Goal: Transaction & Acquisition: Purchase product/service

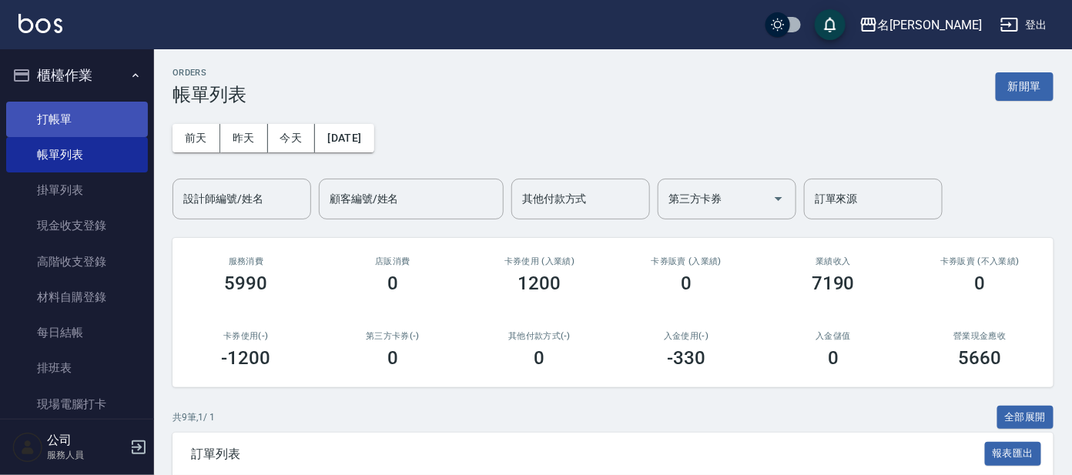
click at [99, 112] on link "打帳單" at bounding box center [77, 119] width 142 height 35
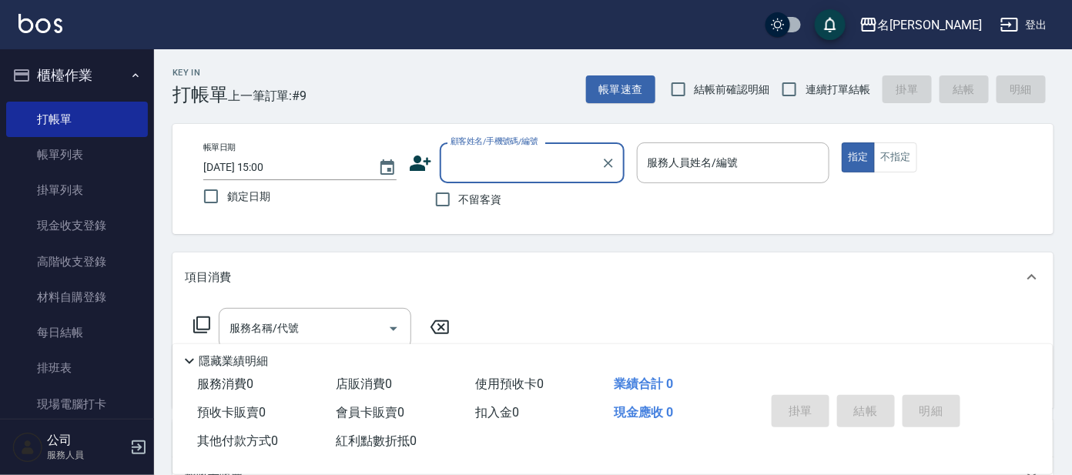
click at [524, 170] on input "顧客姓名/手機號碼/編號" at bounding box center [521, 162] width 148 height 27
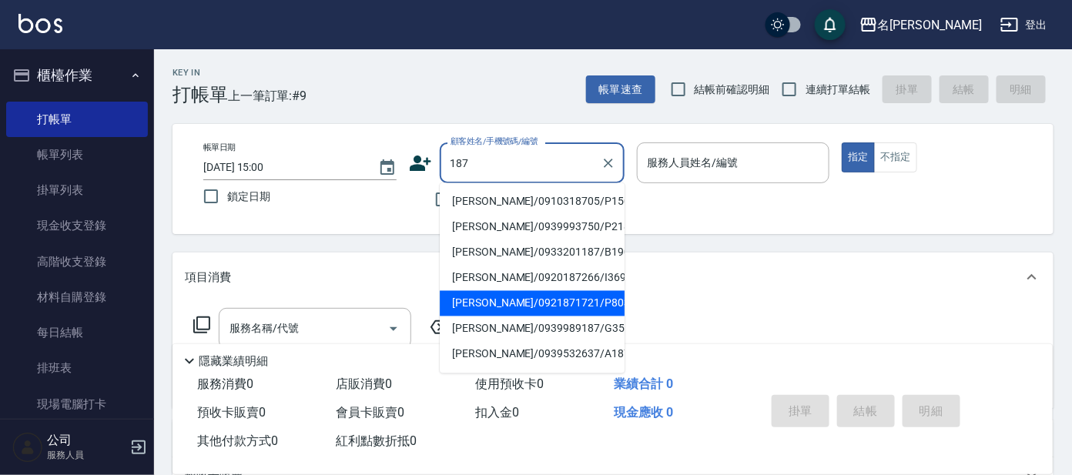
scroll to position [96, 0]
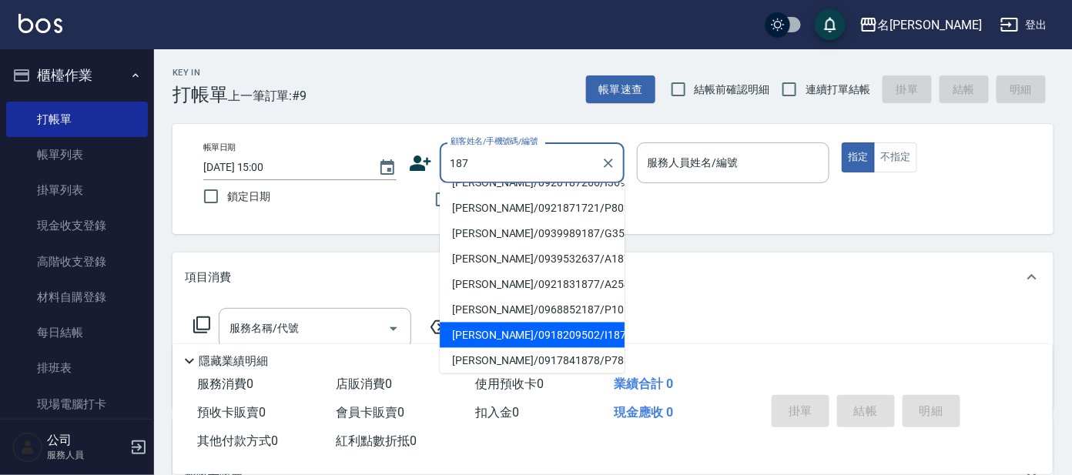
click at [554, 341] on li "[PERSON_NAME]/0918209502/I187" at bounding box center [532, 335] width 185 height 25
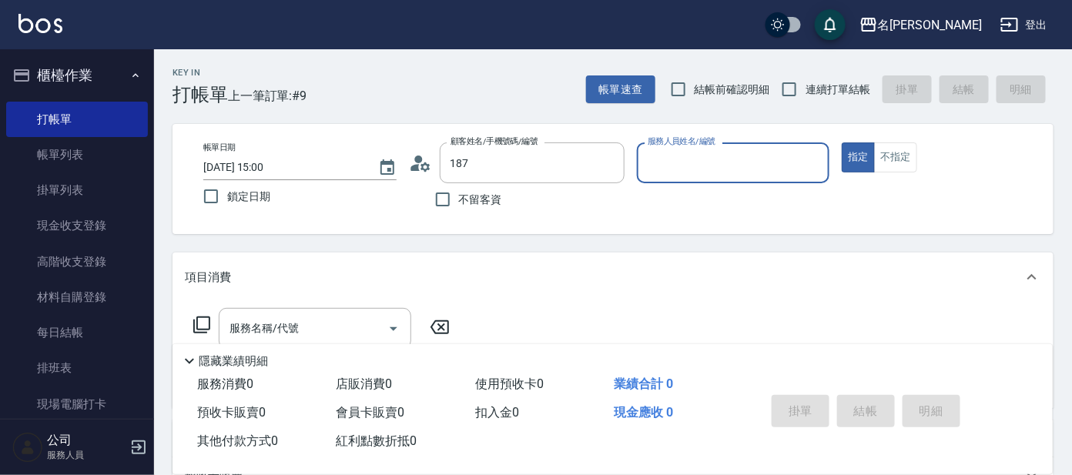
type input "[PERSON_NAME]/0918209502/I187"
type input "Ada-9"
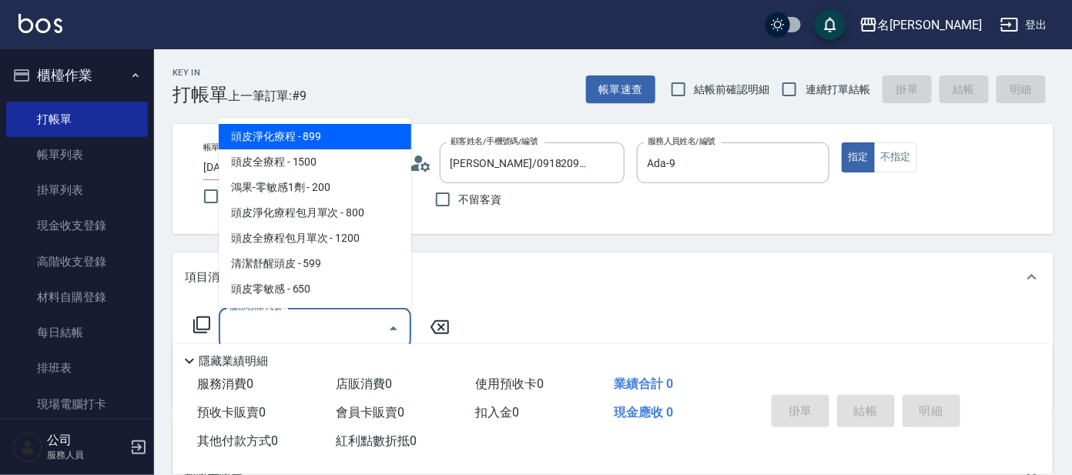
click at [292, 324] on input "服務名稱/代號" at bounding box center [304, 328] width 156 height 27
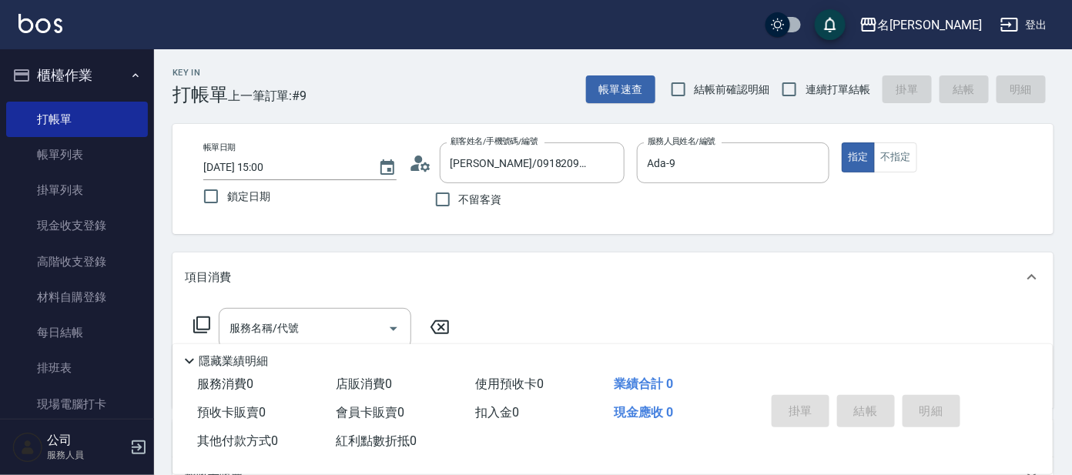
click at [323, 417] on div "預收卡販賣 0" at bounding box center [260, 413] width 139 height 28
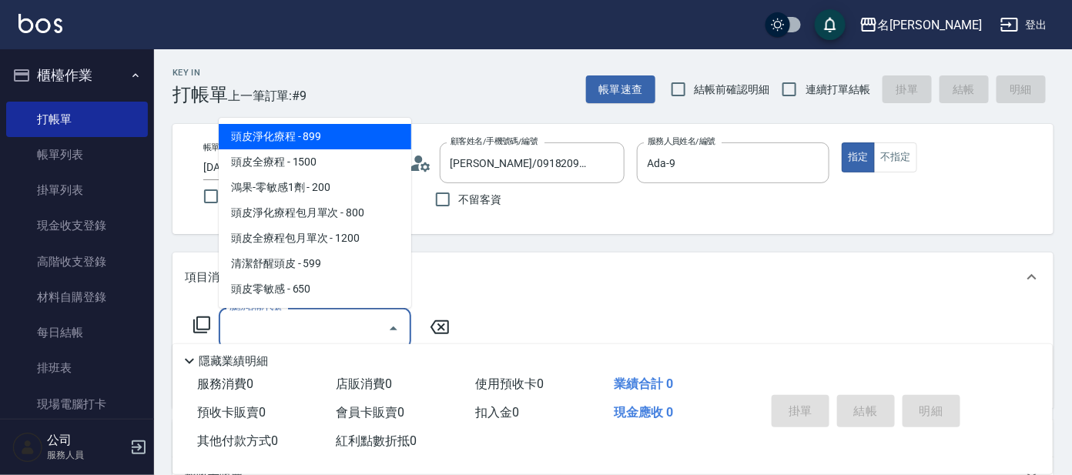
click at [303, 328] on input "服務名稱/代號" at bounding box center [304, 328] width 156 height 27
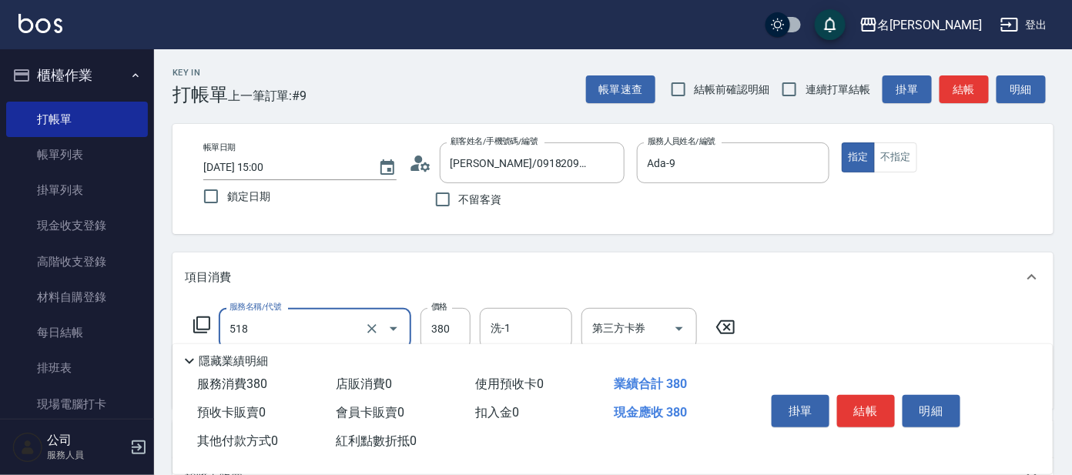
type input "舒壓+洗髮+養髮(518)"
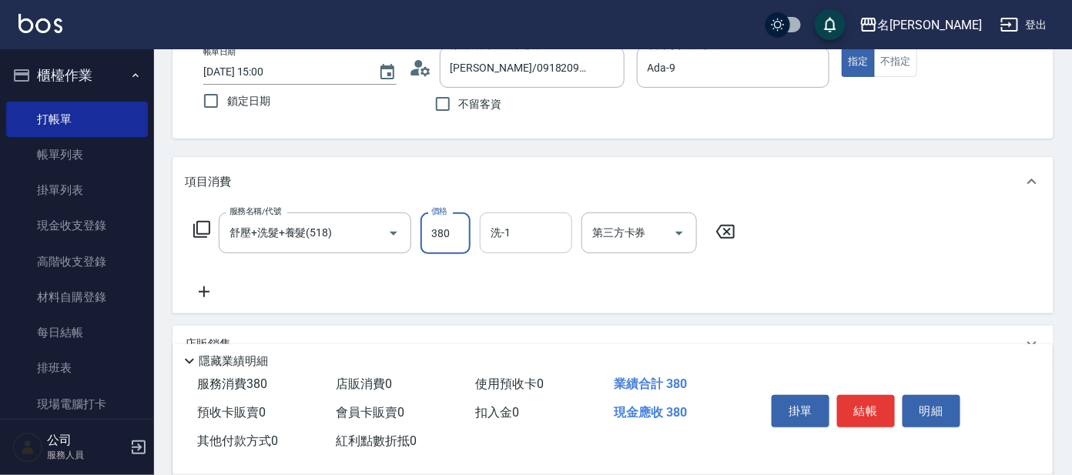
drag, startPoint x: 536, startPoint y: 214, endPoint x: 545, endPoint y: 210, distance: 10.0
click at [542, 213] on div "洗-1" at bounding box center [526, 233] width 92 height 41
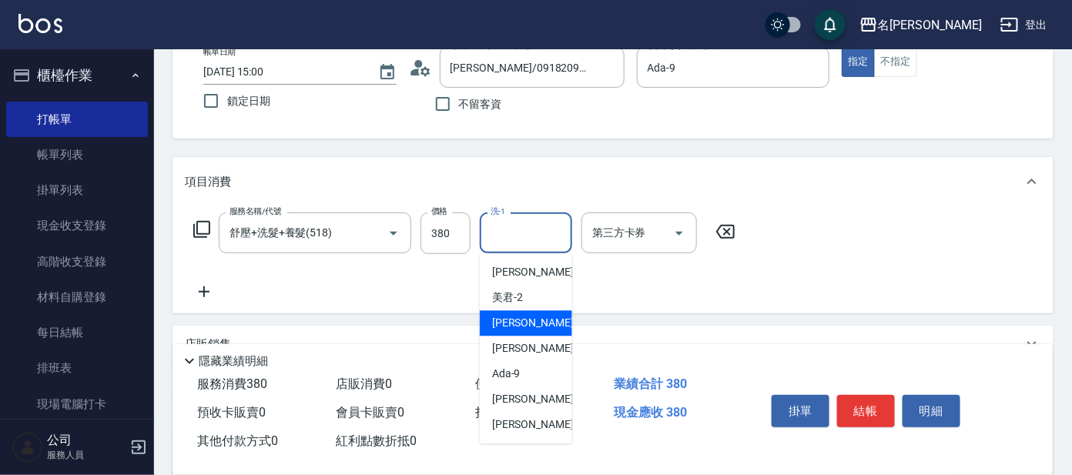
scroll to position [76, 0]
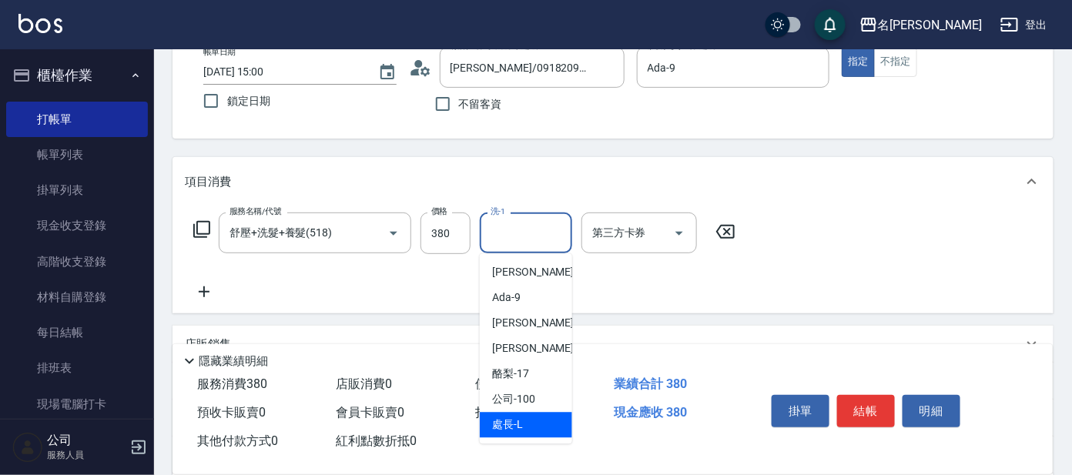
click at [526, 413] on div "處長 -L" at bounding box center [526, 425] width 92 height 25
type input "處長-L"
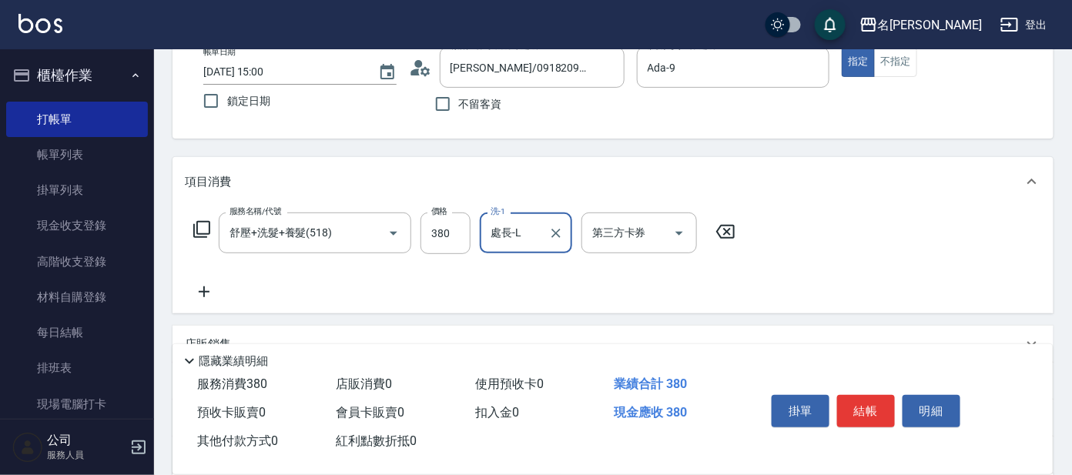
click at [193, 230] on icon at bounding box center [201, 229] width 17 height 17
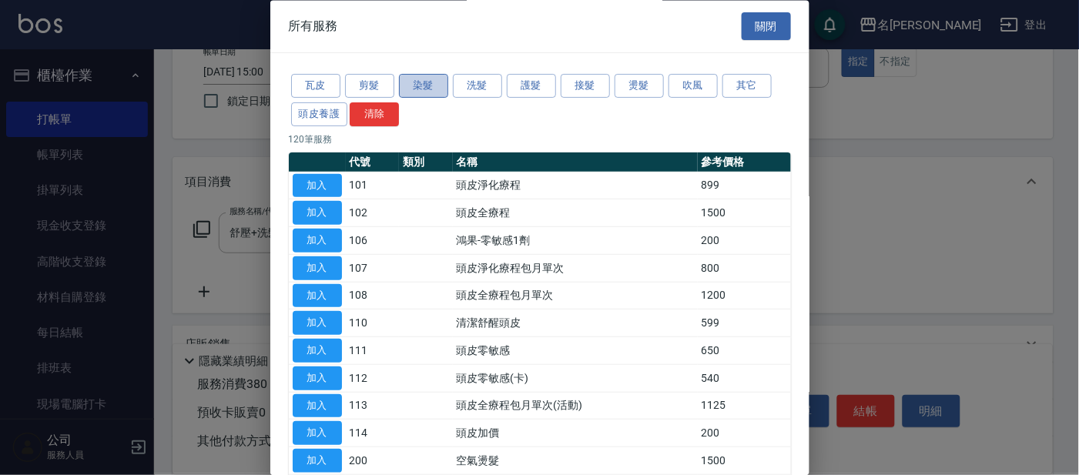
click at [424, 82] on button "染髮" at bounding box center [423, 87] width 49 height 24
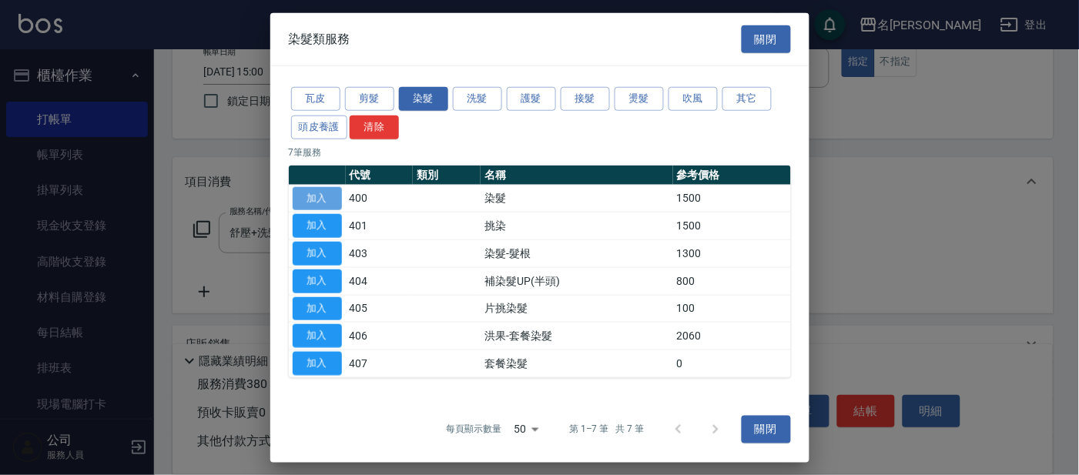
click at [328, 187] on button "加入" at bounding box center [317, 198] width 49 height 24
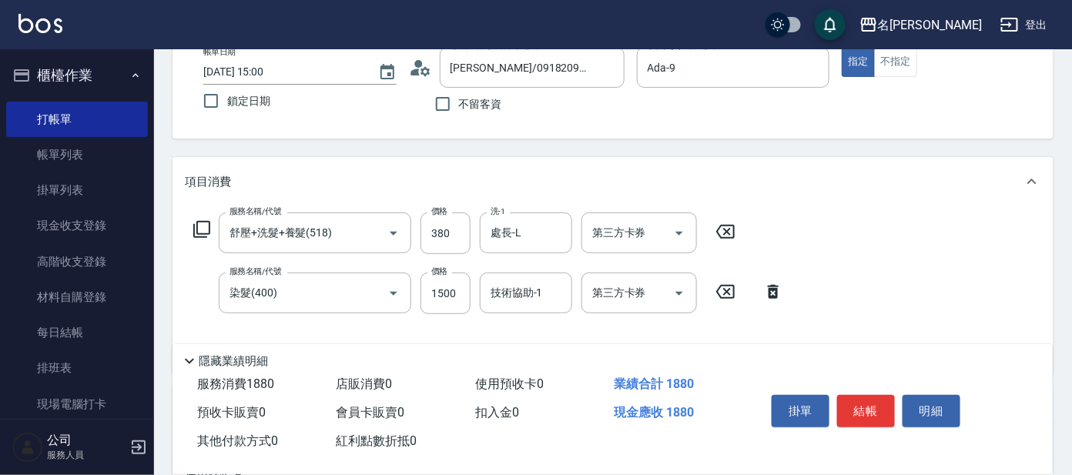
click at [205, 223] on icon at bounding box center [202, 229] width 18 height 18
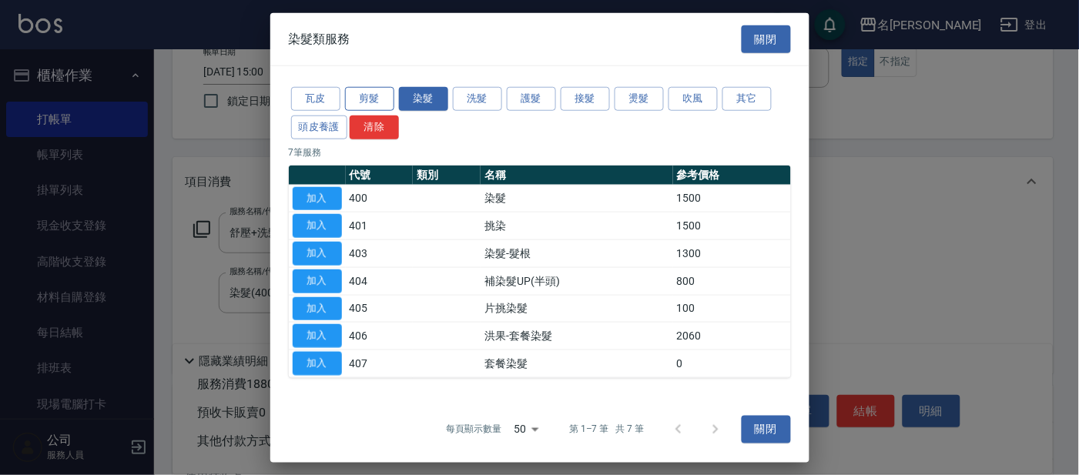
click at [376, 87] on button "剪髮" at bounding box center [369, 99] width 49 height 24
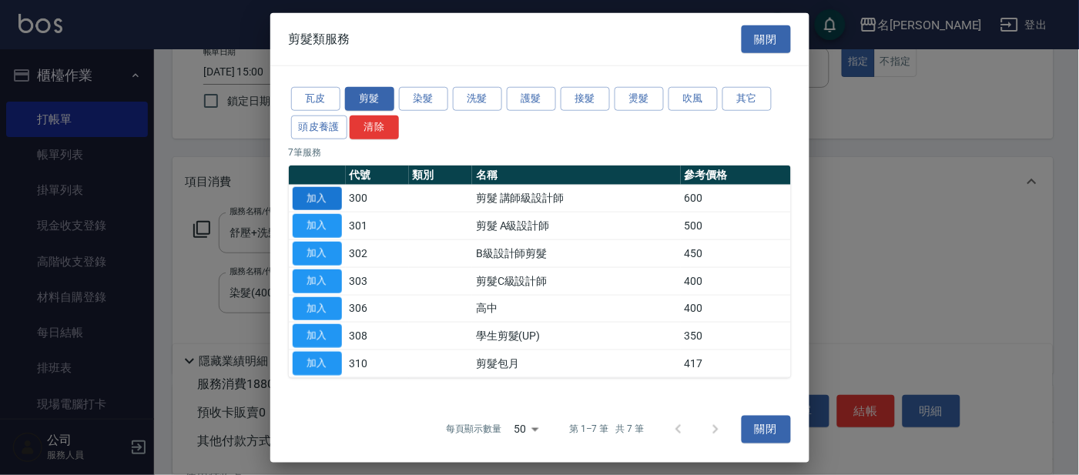
click at [334, 193] on button "加入" at bounding box center [317, 198] width 49 height 24
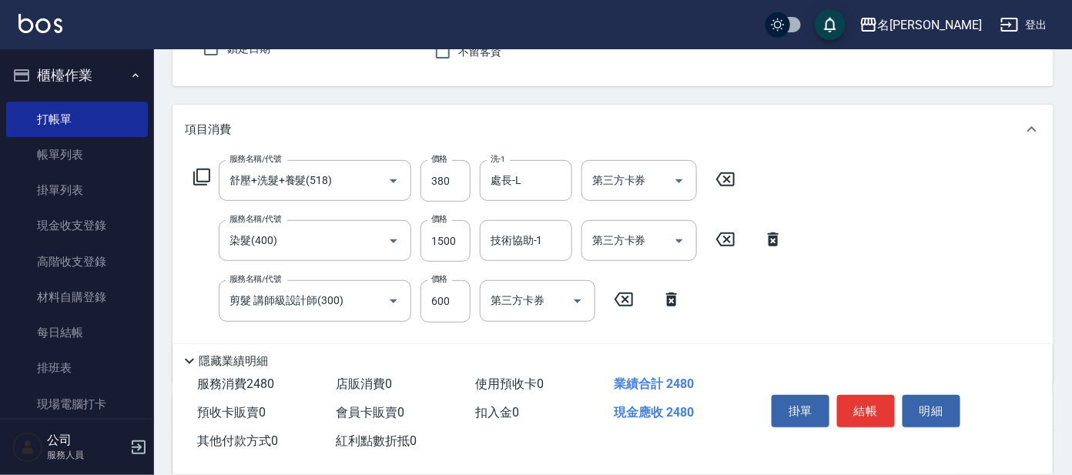
scroll to position [192, 0]
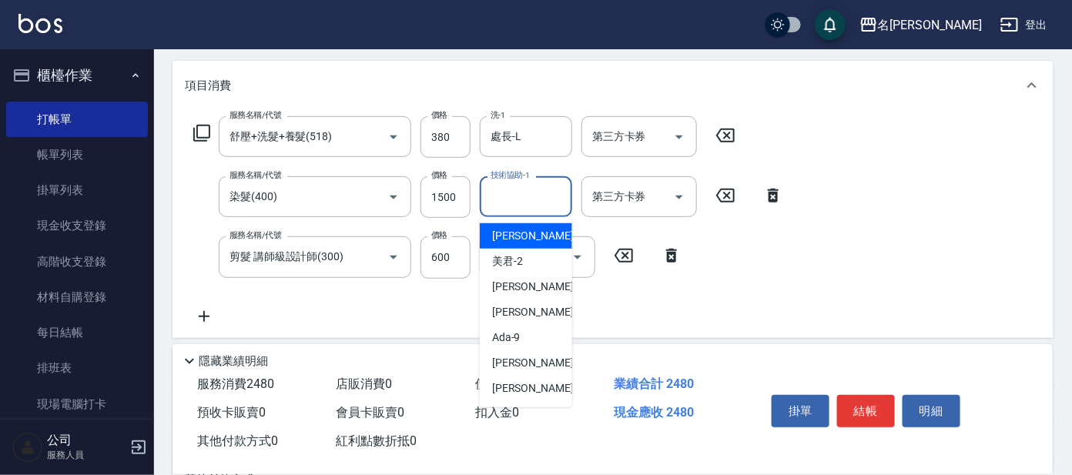
click at [496, 183] on input "技術協助-1" at bounding box center [526, 196] width 79 height 27
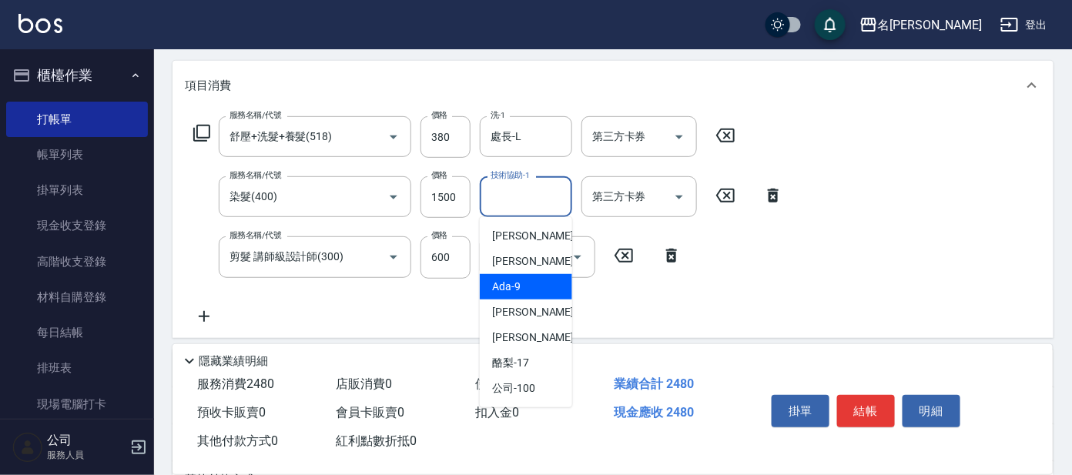
scroll to position [76, 0]
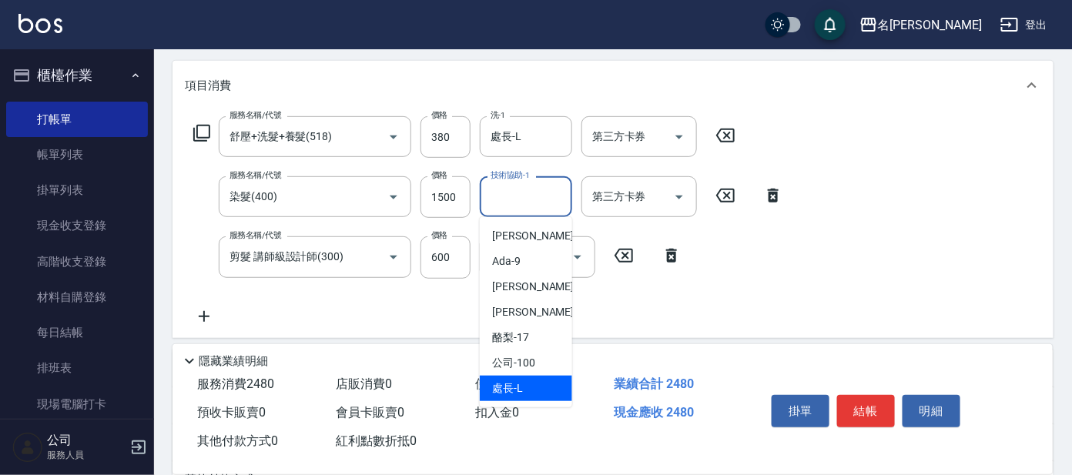
click at [507, 387] on span "處長 -L" at bounding box center [507, 388] width 31 height 16
type input "處長-L"
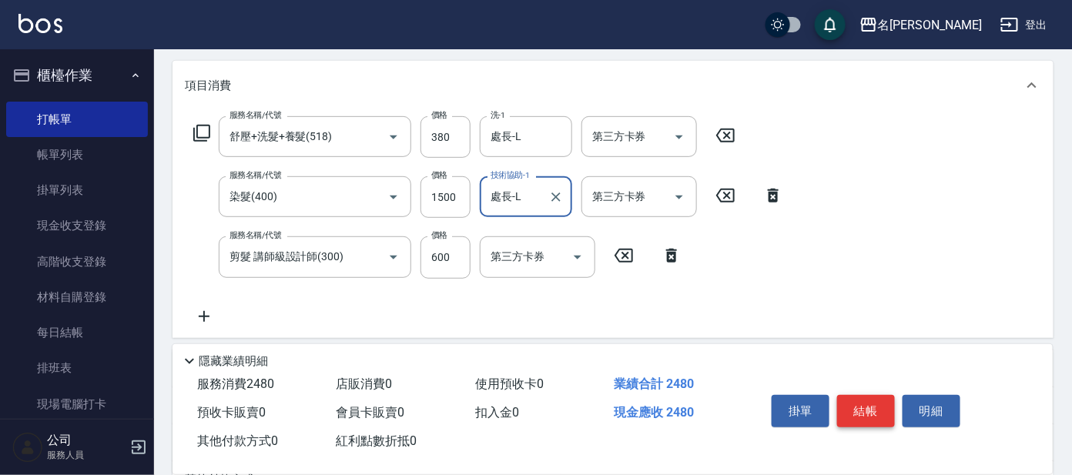
click at [867, 411] on button "結帳" at bounding box center [866, 411] width 58 height 32
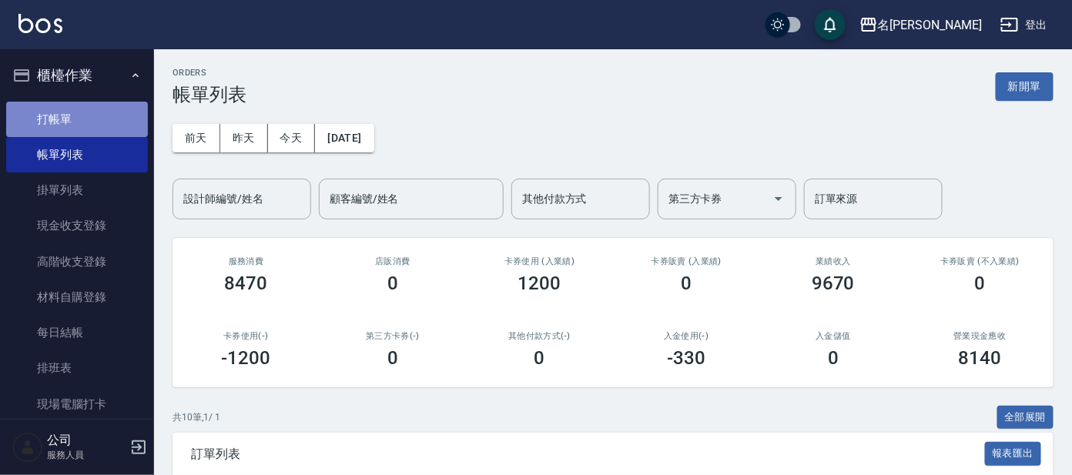
click at [111, 115] on link "打帳單" at bounding box center [77, 119] width 142 height 35
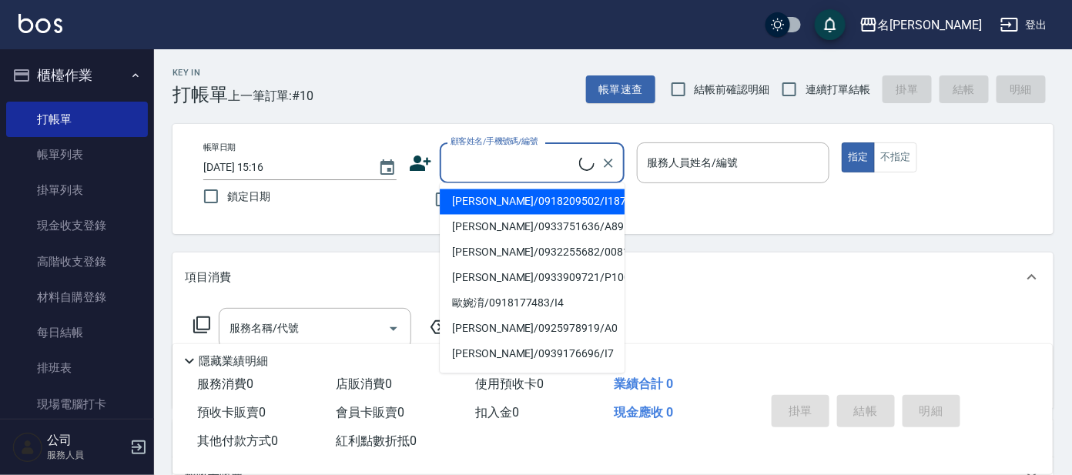
drag, startPoint x: 526, startPoint y: 163, endPoint x: 534, endPoint y: 165, distance: 7.9
click at [533, 165] on input "顧客姓名/手機號碼/編號" at bounding box center [513, 162] width 132 height 27
type input "b"
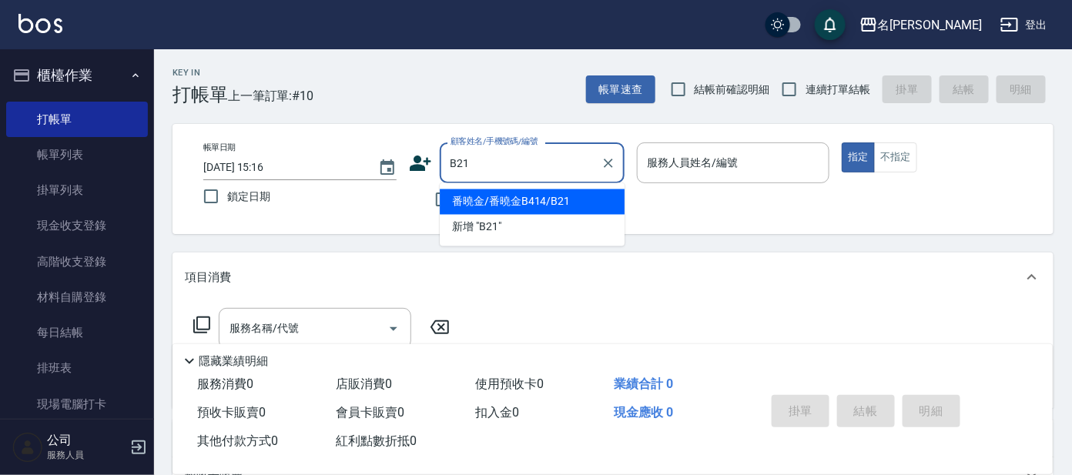
type input "番曉金/番曉金B414/B21"
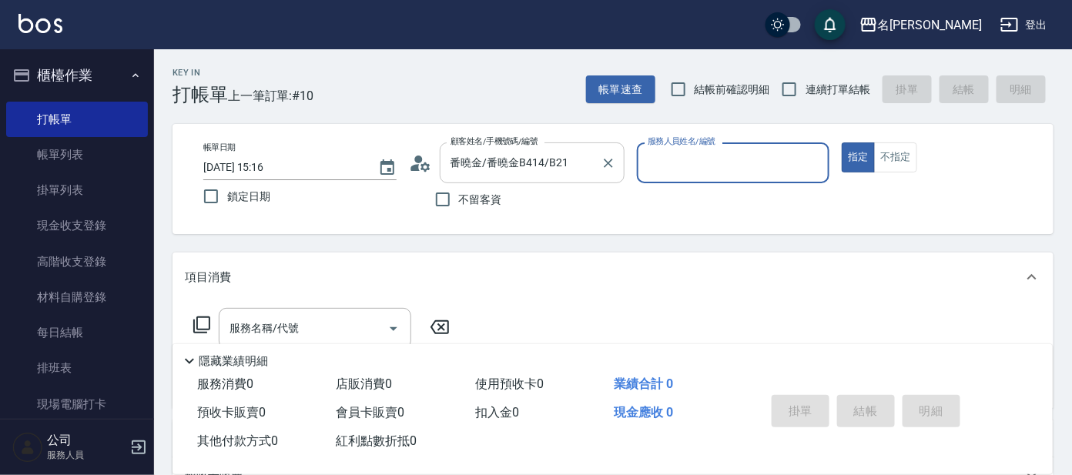
type input "美君-2"
click at [304, 315] on input "服務名稱/代號" at bounding box center [304, 328] width 156 height 27
click at [196, 320] on icon at bounding box center [202, 325] width 18 height 18
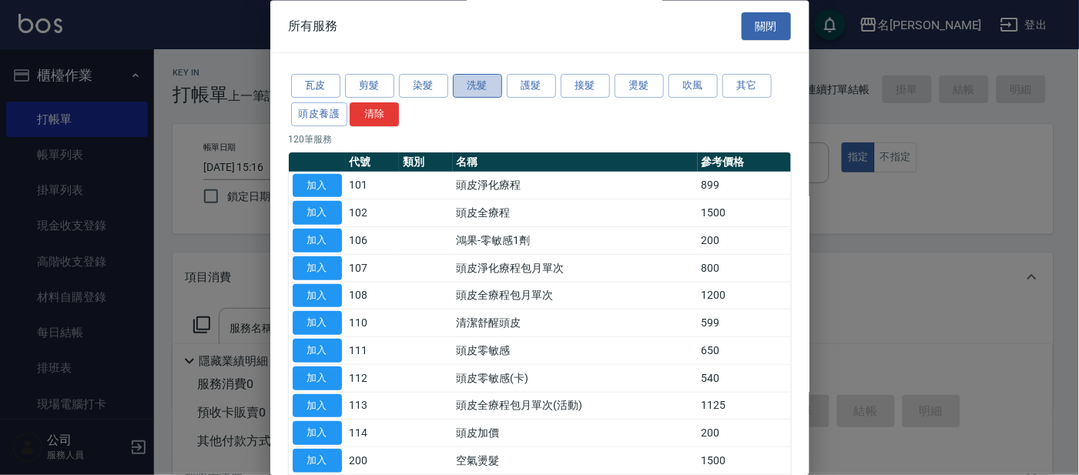
click at [469, 77] on button "洗髮" at bounding box center [477, 87] width 49 height 24
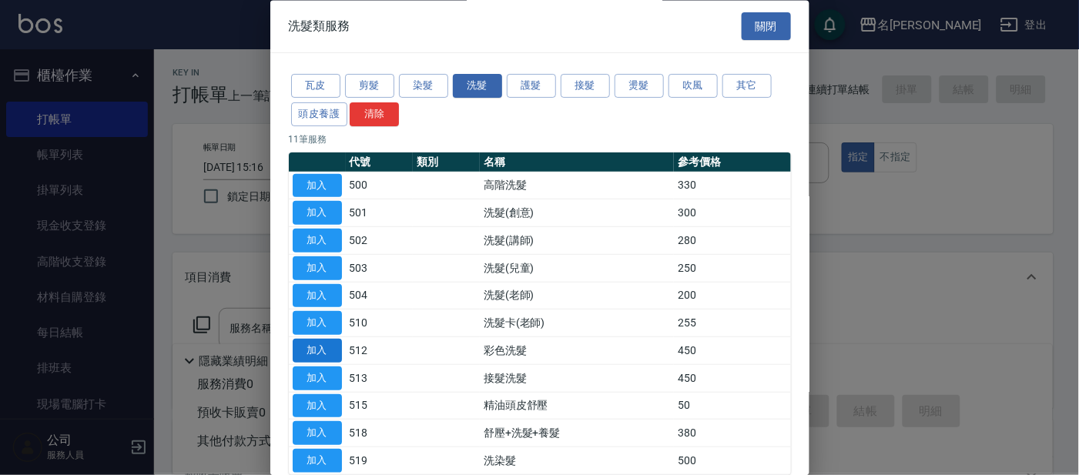
click at [328, 344] on button "加入" at bounding box center [317, 352] width 49 height 24
type input "彩色洗髮(512)"
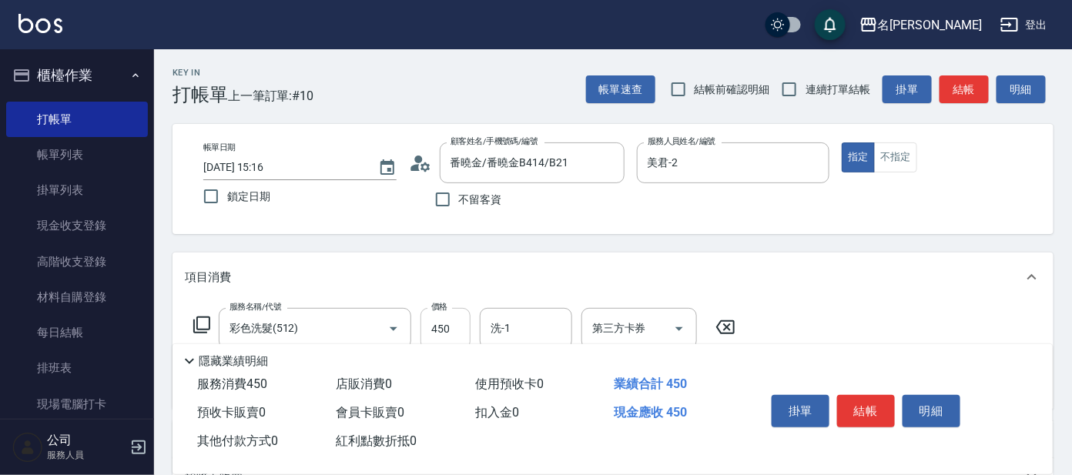
click at [449, 315] on input "450" at bounding box center [446, 329] width 50 height 42
type input "500"
type input "7"
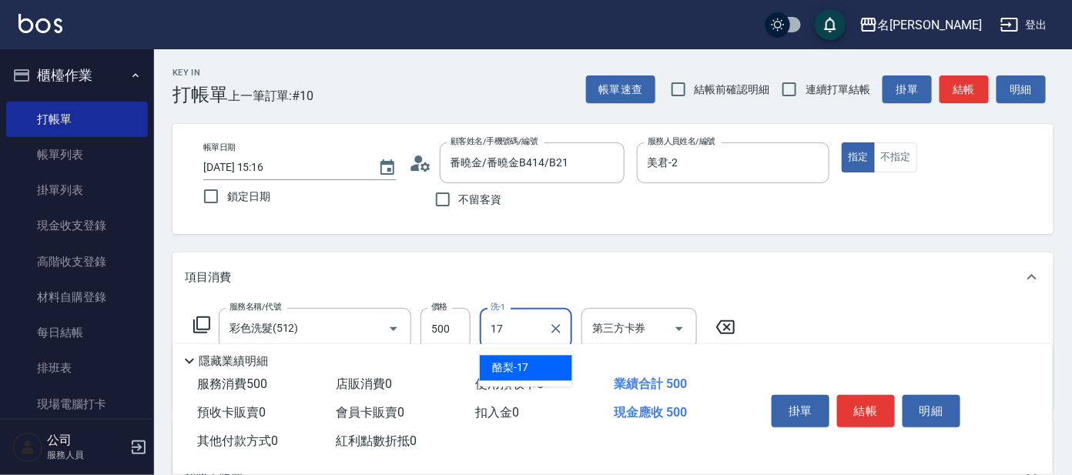
type input "酪梨-17"
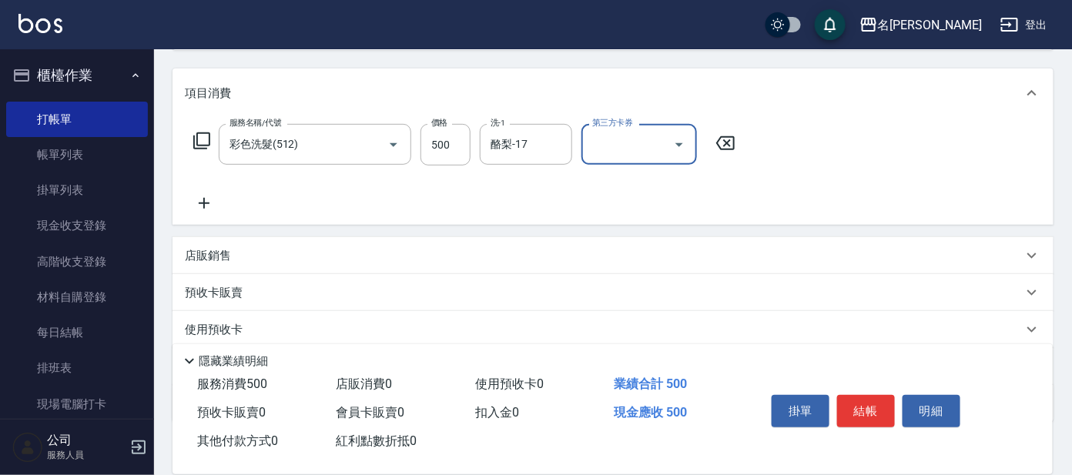
scroll to position [192, 0]
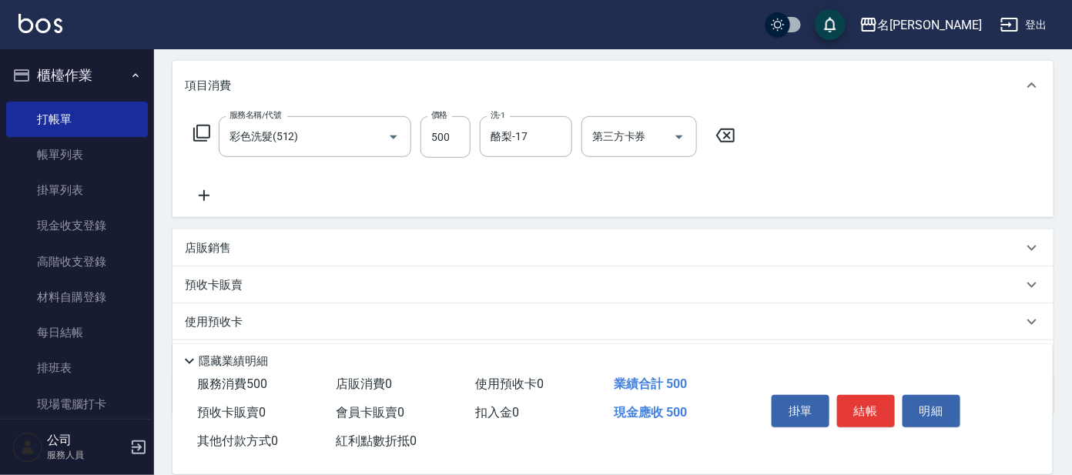
click at [204, 193] on icon at bounding box center [204, 195] width 11 height 11
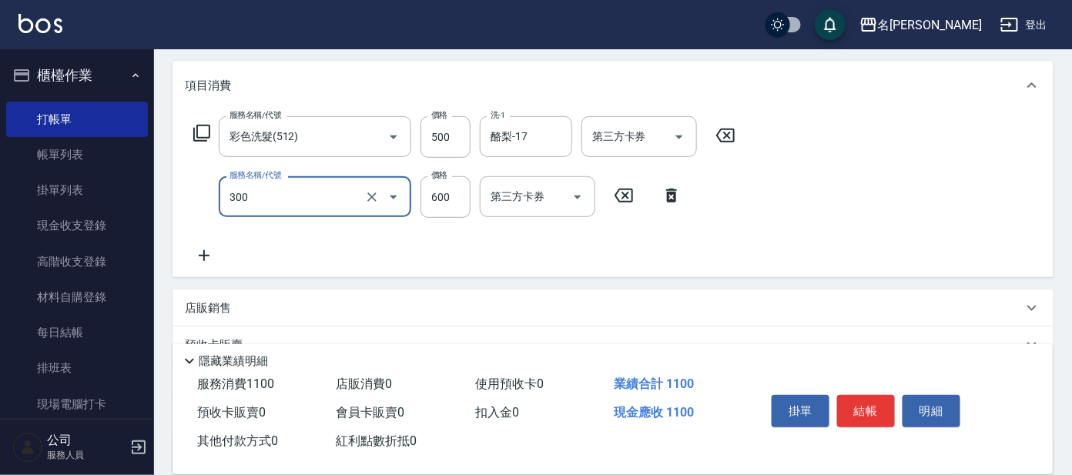
type input "剪髮 講師級設計師(300)"
click at [204, 256] on icon at bounding box center [204, 255] width 11 height 11
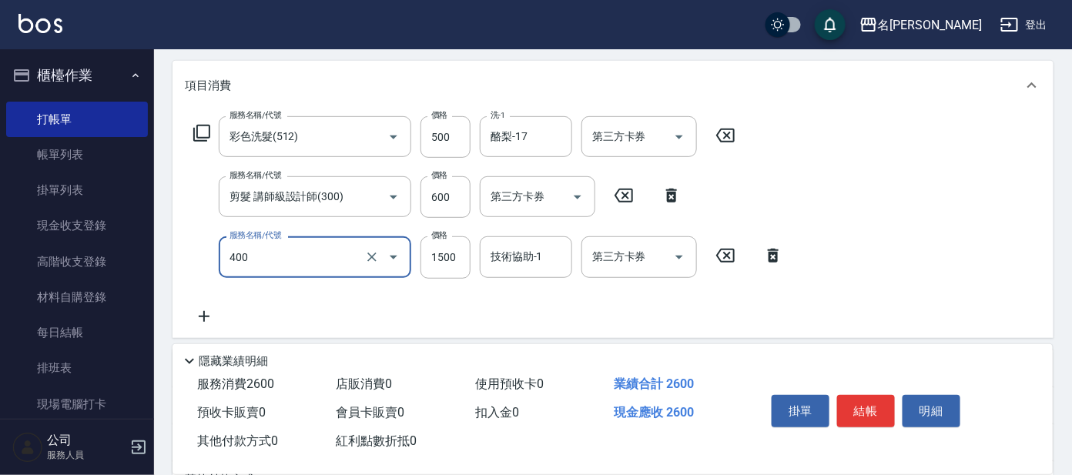
type input "染髮(400)"
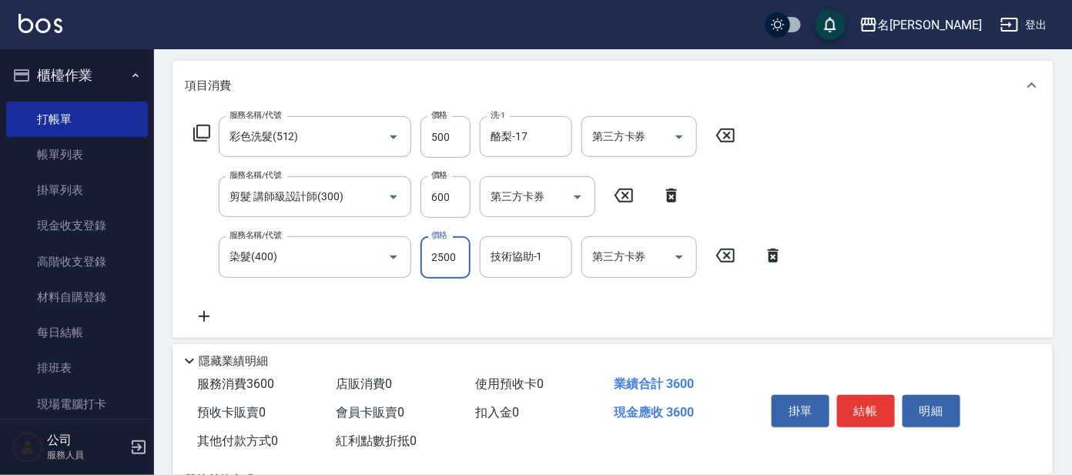
type input "2500"
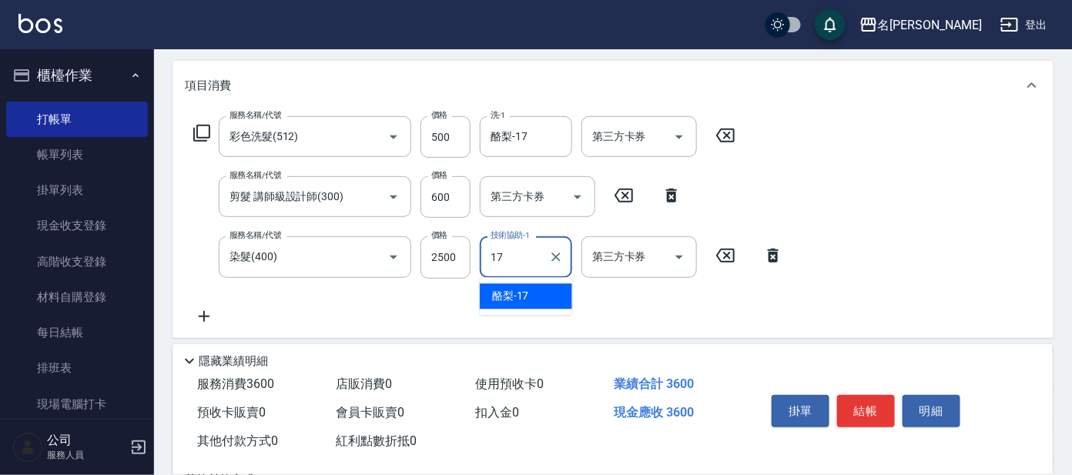
type input "酪梨-17"
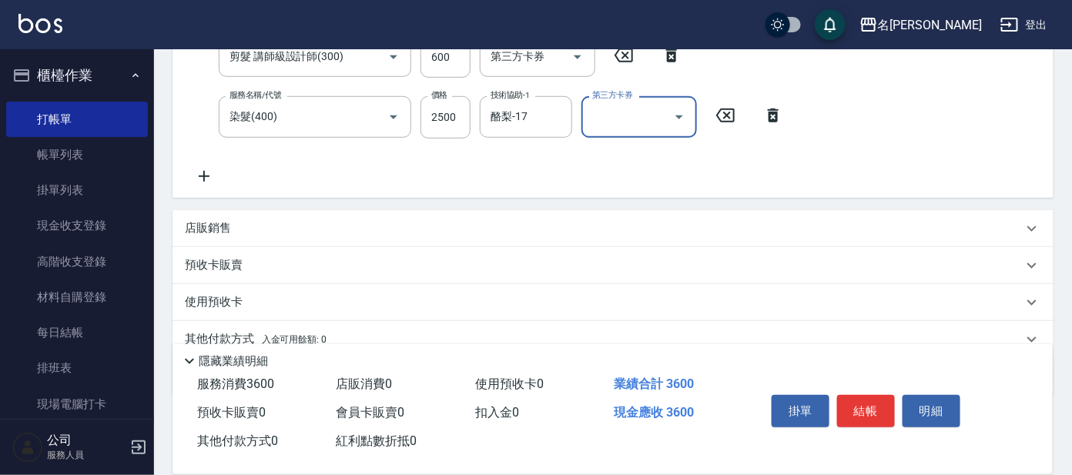
scroll to position [384, 0]
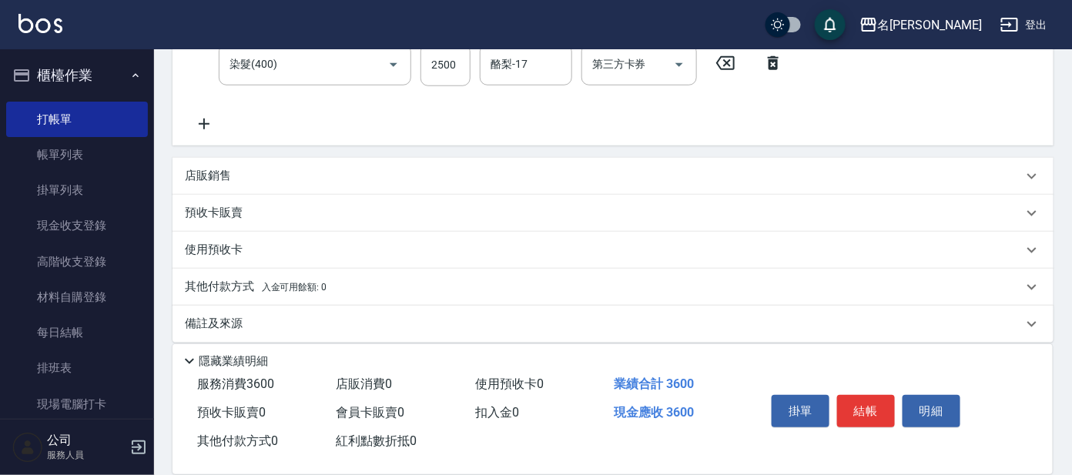
click at [206, 169] on p "店販銷售" at bounding box center [208, 176] width 46 height 16
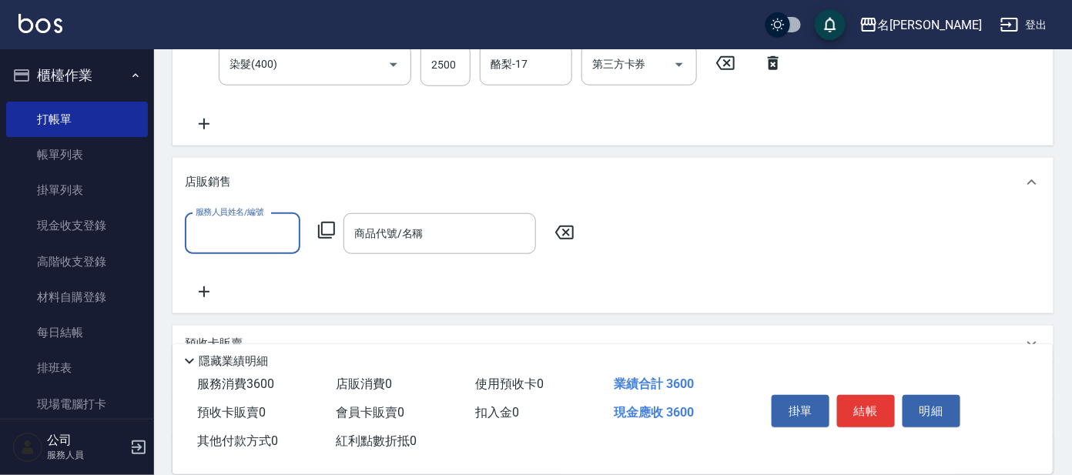
scroll to position [0, 0]
type input "美君-2"
click at [332, 229] on icon at bounding box center [326, 230] width 18 height 18
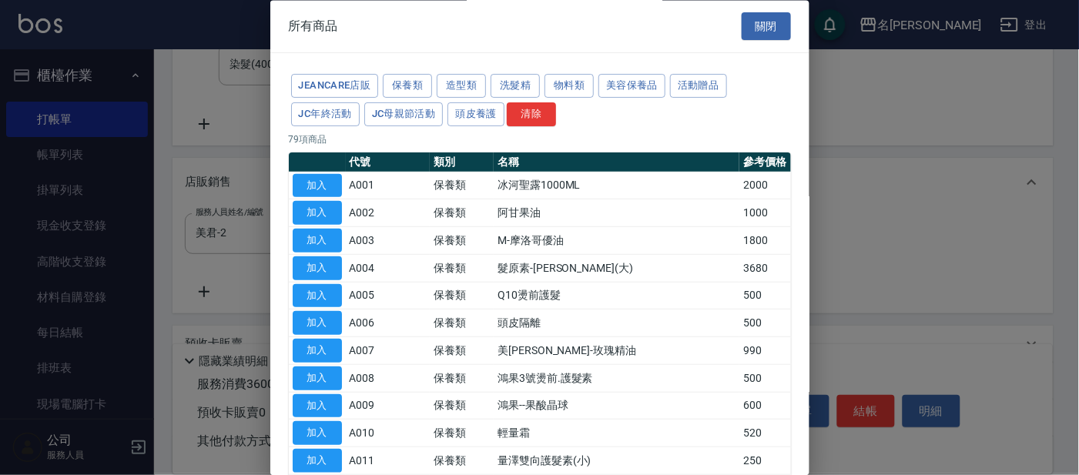
click at [307, 320] on button "加入" at bounding box center [317, 324] width 49 height 24
type input "頭皮隔離"
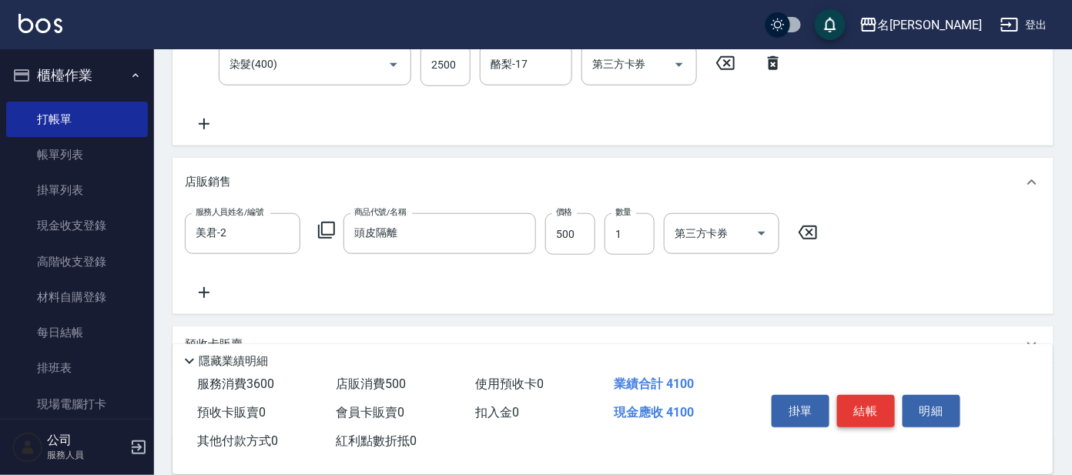
click at [865, 396] on button "結帳" at bounding box center [866, 411] width 58 height 32
